Goal: Transaction & Acquisition: Download file/media

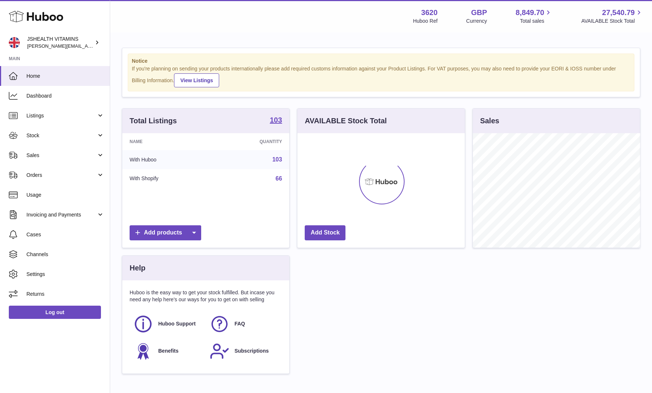
scroll to position [115, 167]
click at [57, 135] on span "Stock" at bounding box center [61, 135] width 70 height 7
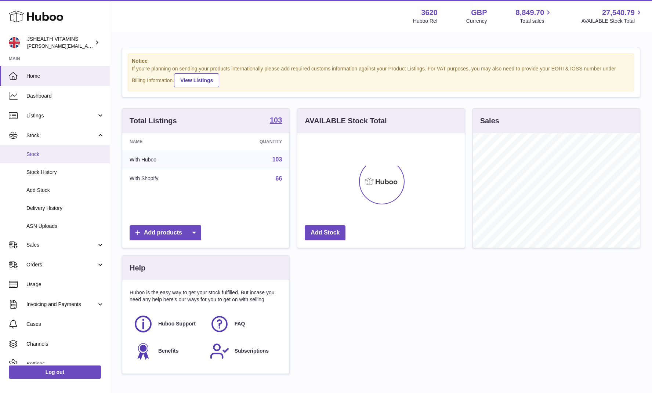
click at [53, 155] on span "Stock" at bounding box center [65, 154] width 78 height 7
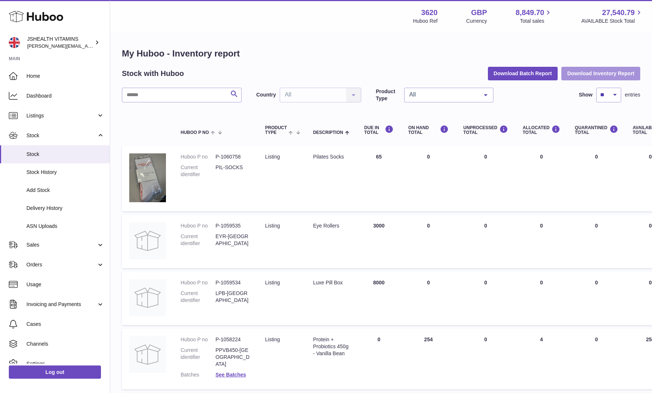
click at [573, 75] on button "Download Inventory Report" at bounding box center [600, 73] width 79 height 13
click at [44, 379] on div "Log out" at bounding box center [55, 377] width 110 height 26
click at [614, 72] on button "Download Inventory Report" at bounding box center [600, 73] width 79 height 13
click at [73, 370] on link "Log out" at bounding box center [55, 372] width 92 height 13
